Goal: Find specific page/section: Find specific page/section

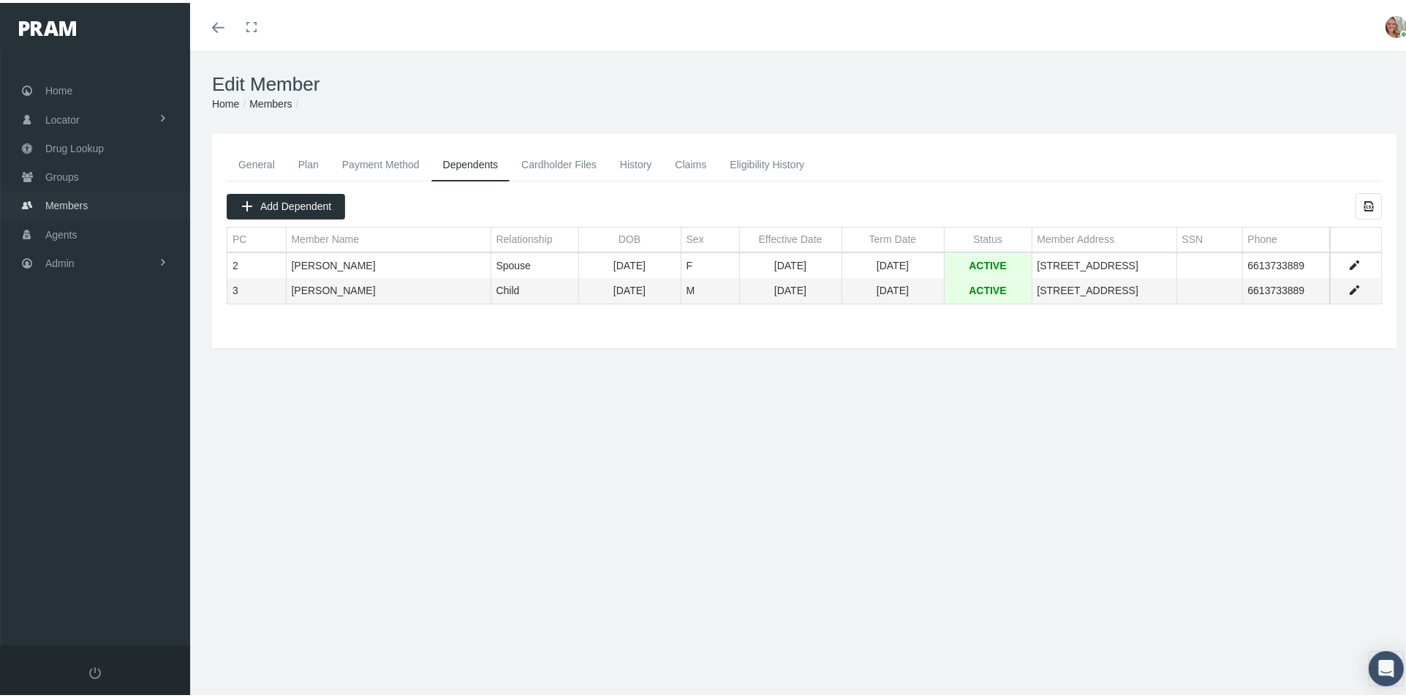
click at [62, 198] on span "Members" at bounding box center [66, 203] width 42 height 28
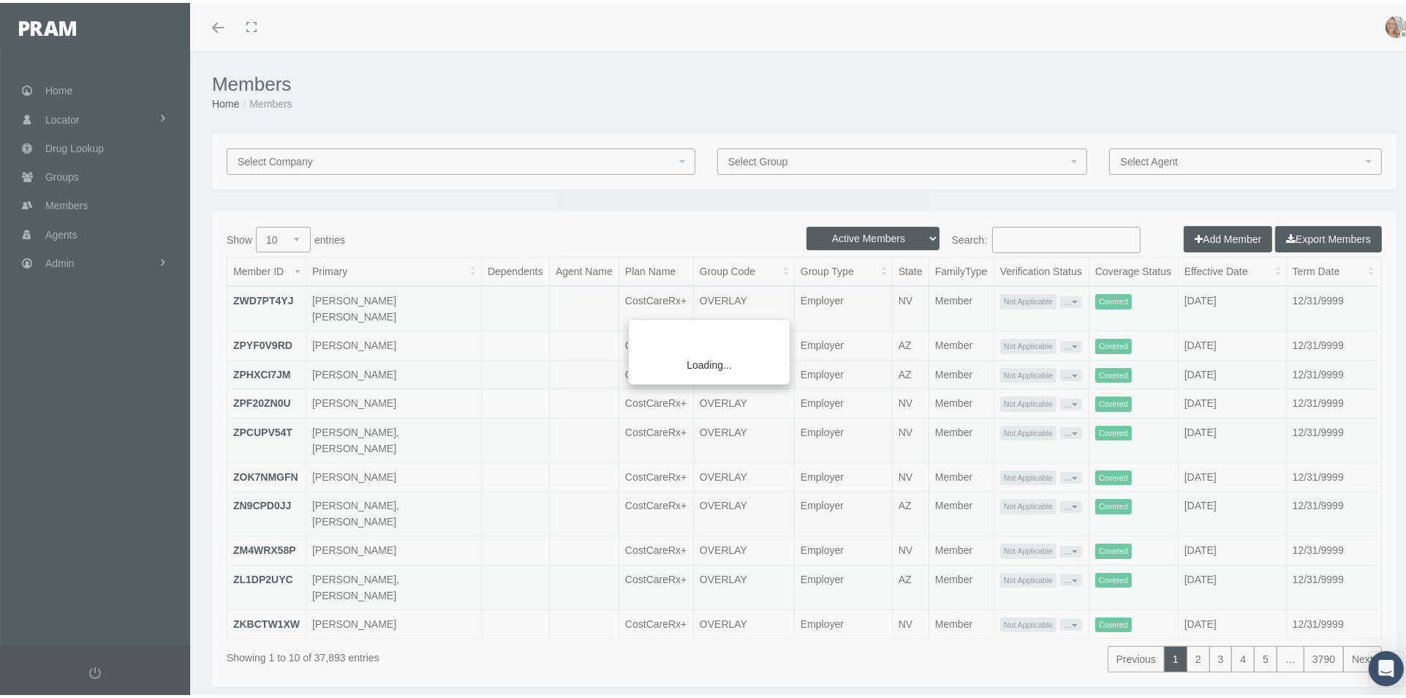
click at [1047, 229] on div "Loading..." at bounding box center [703, 349] width 1406 height 698
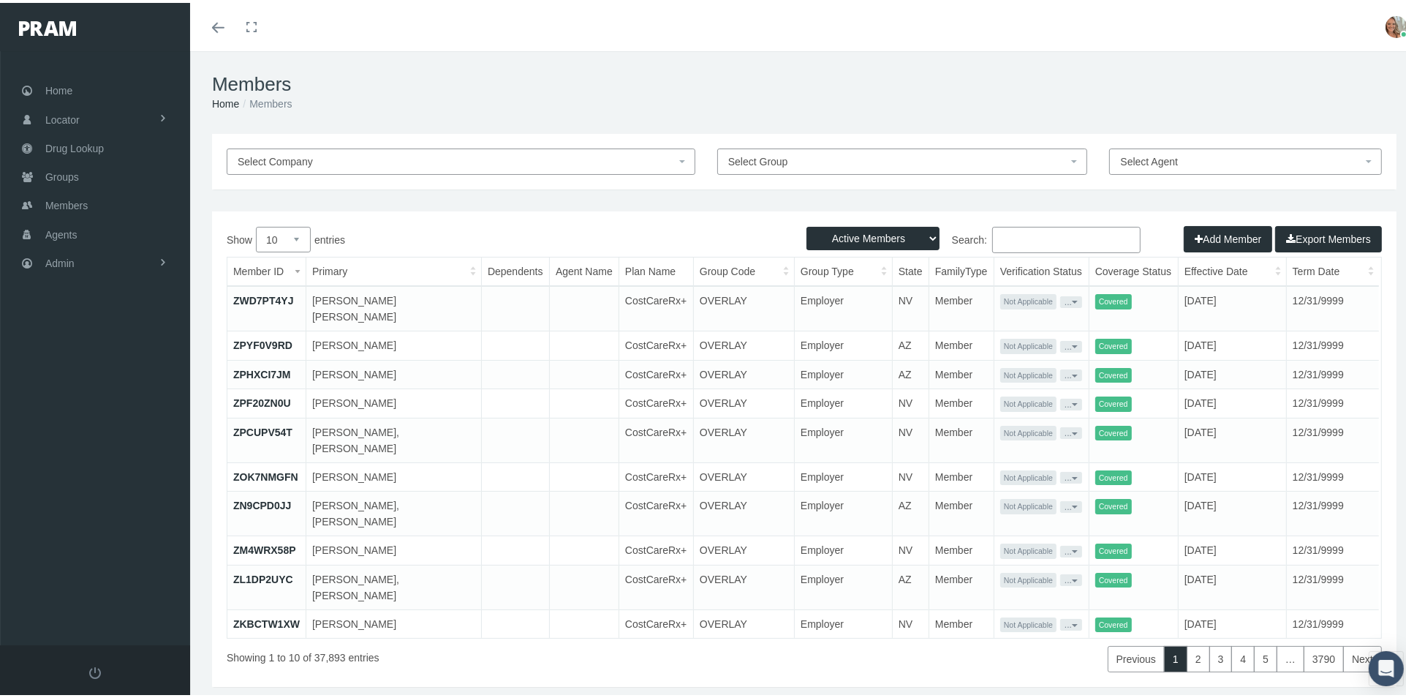
click at [1014, 232] on input "Search:" at bounding box center [1067, 237] width 148 height 26
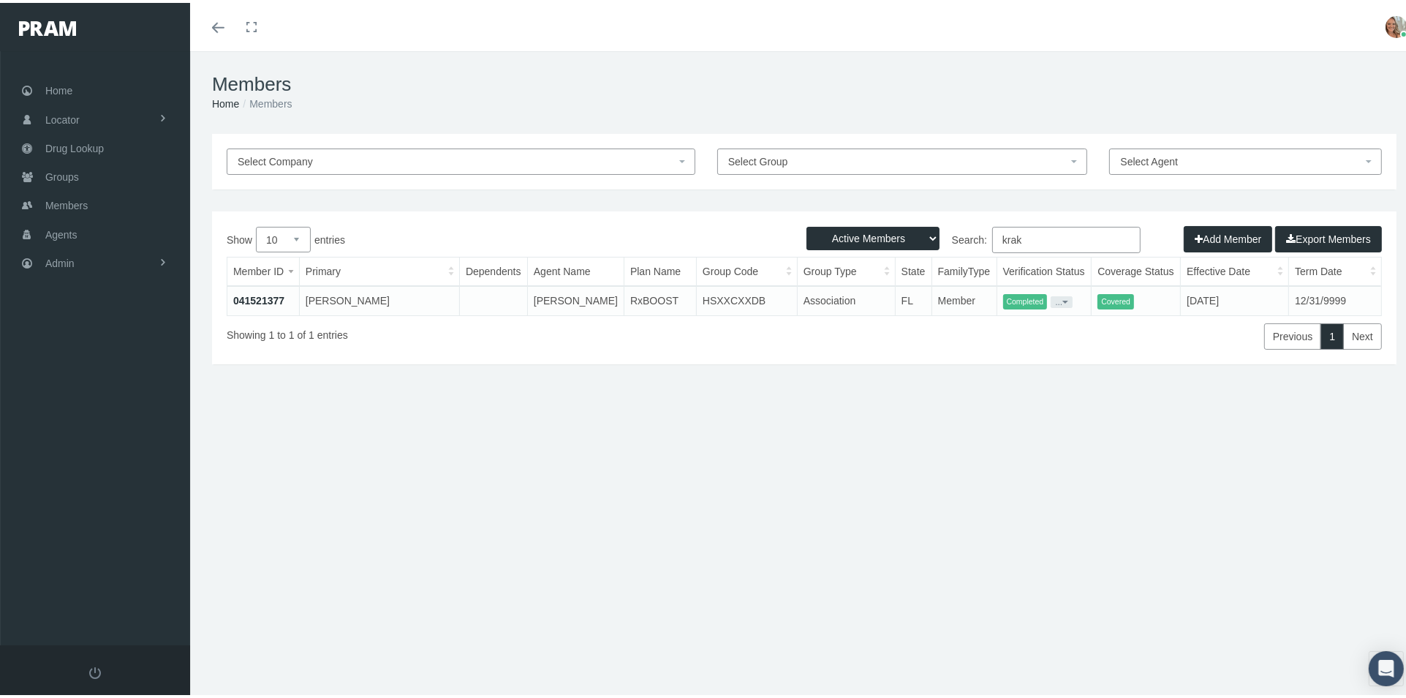
type input "krak"
click at [256, 292] on link "041521377" at bounding box center [258, 298] width 51 height 12
